Goal: Task Accomplishment & Management: Manage account settings

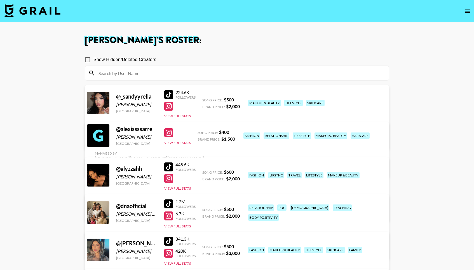
click at [8, 10] on img at bounding box center [32, 10] width 56 height 13
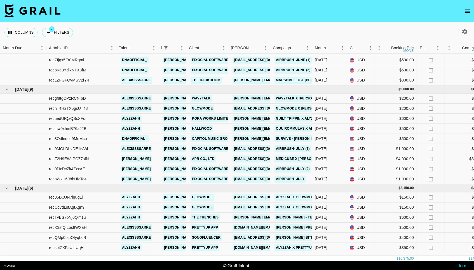
scroll to position [106, 0]
click at [204, 169] on link "Pixocial Software Limited" at bounding box center [217, 169] width 54 height 7
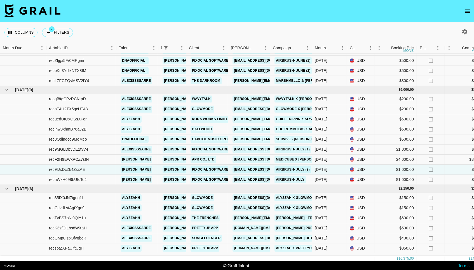
click at [465, 12] on icon "open drawer" at bounding box center [466, 11] width 5 height 3
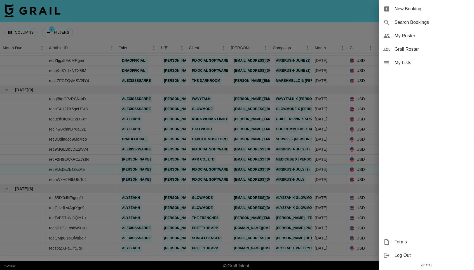
click at [428, 39] on div "My Roster" at bounding box center [426, 35] width 95 height 13
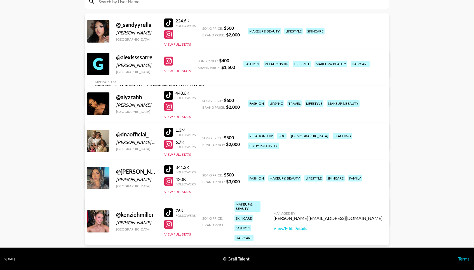
scroll to position [73, 0]
click at [180, 232] on button "View Full Stats" at bounding box center [177, 234] width 27 height 4
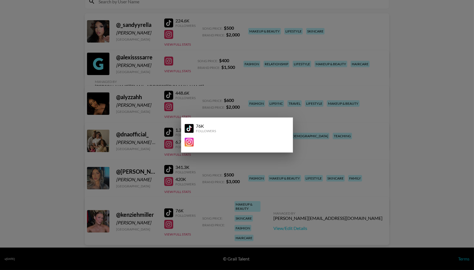
click at [265, 207] on div at bounding box center [237, 135] width 474 height 270
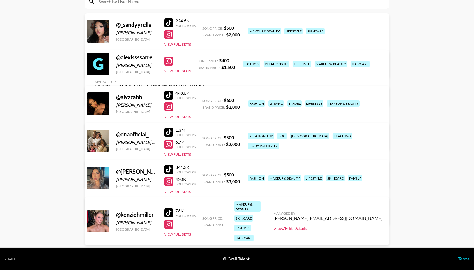
click at [324, 225] on link "View/Edit Details" at bounding box center [327, 228] width 109 height 6
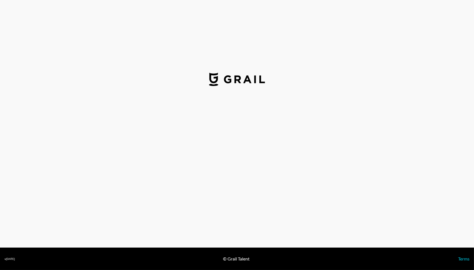
select select "USD"
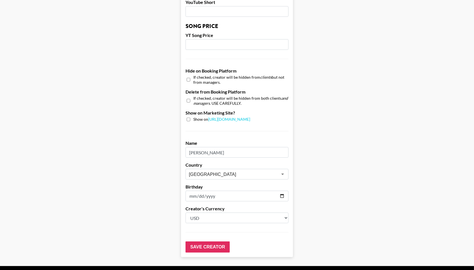
scroll to position [478, 0]
click at [192, 191] on input "date" at bounding box center [236, 196] width 103 height 11
click at [228, 191] on input "date" at bounding box center [236, 196] width 103 height 11
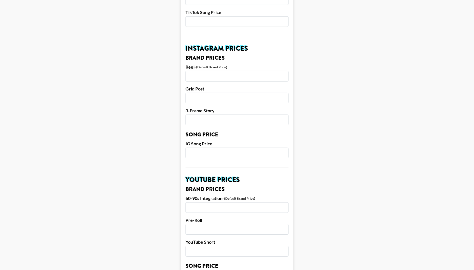
scroll to position [116, 0]
